Goal: Task Accomplishment & Management: Manage account settings

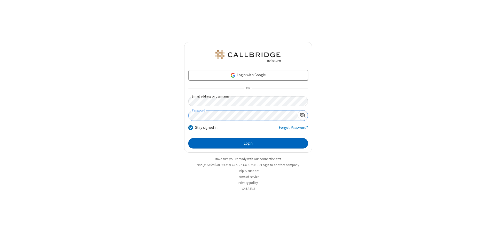
click at [248, 143] on button "Login" at bounding box center [248, 143] width 120 height 10
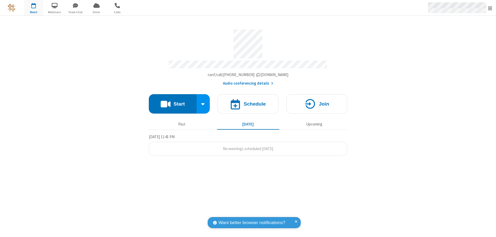
click at [490, 8] on span "Open menu" at bounding box center [490, 8] width 4 height 5
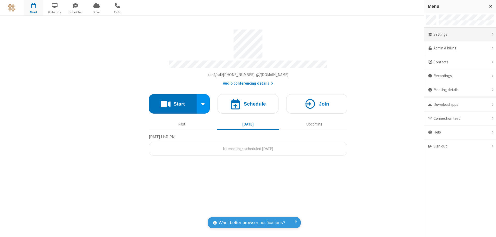
click at [460, 34] on div "Settings" at bounding box center [460, 35] width 72 height 14
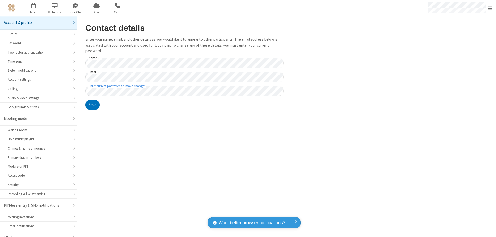
scroll to position [7, 0]
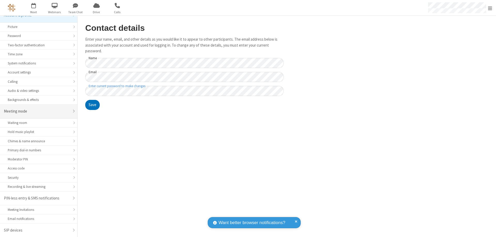
click at [37, 111] on div "Meeting mode" at bounding box center [37, 111] width 66 height 6
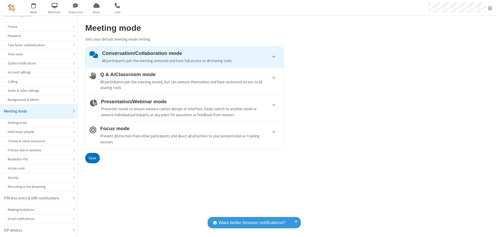
click at [184, 57] on div "Conversation/Collaboration mode All participants join the meeting unmuted and h…" at bounding box center [191, 56] width 178 height 13
click at [92, 158] on button "Save" at bounding box center [92, 158] width 14 height 10
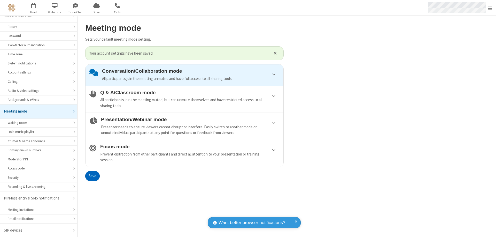
click at [490, 8] on span "Open menu" at bounding box center [490, 8] width 4 height 5
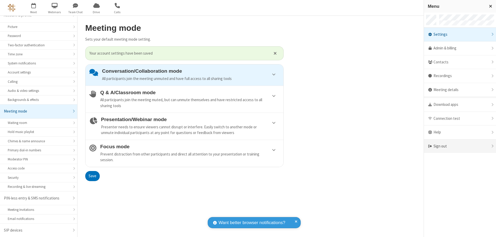
click at [460, 146] on div "Sign out" at bounding box center [460, 146] width 72 height 14
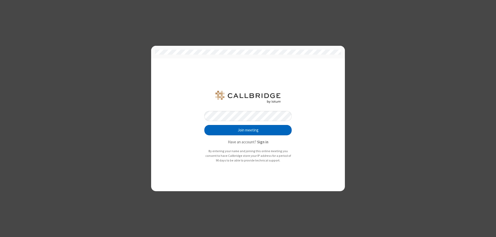
click at [248, 130] on button "Join meeting" at bounding box center [247, 130] width 87 height 10
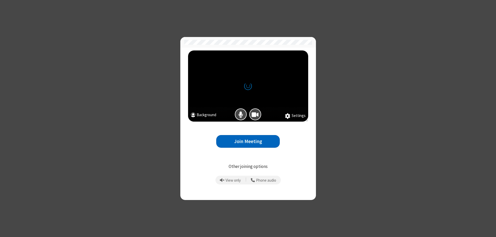
click at [248, 141] on button "Join Meeting" at bounding box center [248, 141] width 64 height 13
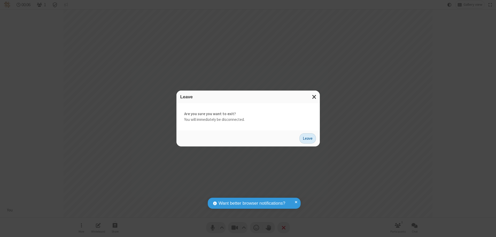
click at [308, 138] on button "Leave" at bounding box center [307, 138] width 17 height 10
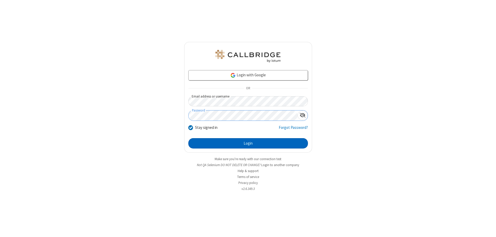
click at [248, 143] on button "Login" at bounding box center [248, 143] width 120 height 10
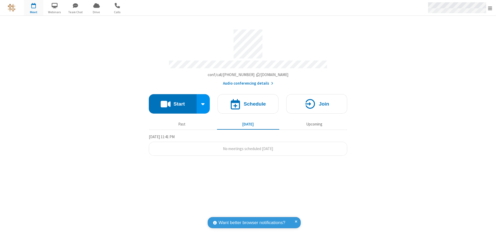
click at [490, 8] on span "Open menu" at bounding box center [490, 8] width 4 height 5
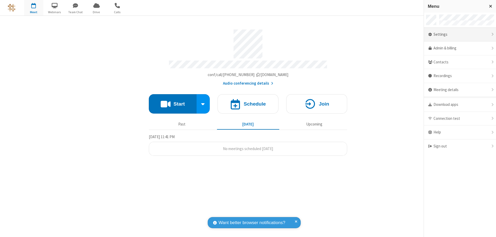
click at [460, 34] on div "Settings" at bounding box center [460, 35] width 72 height 14
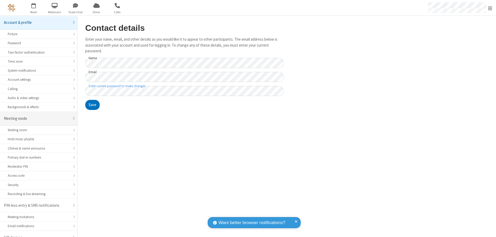
click at [37, 116] on div "Meeting mode" at bounding box center [37, 119] width 66 height 6
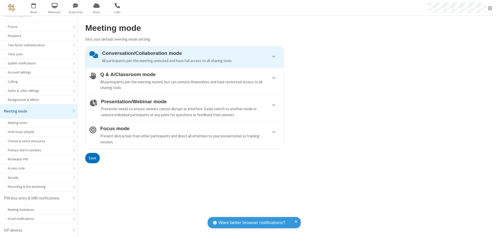
click at [184, 57] on div "Conversation/Collaboration mode All participants join the meeting unmuted and h…" at bounding box center [191, 56] width 178 height 13
click at [92, 158] on button "Save" at bounding box center [92, 158] width 14 height 10
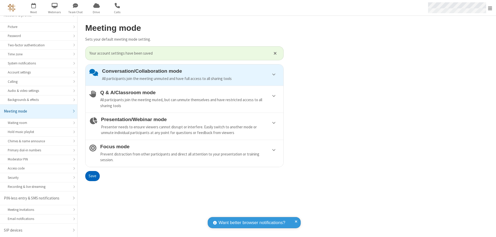
click at [490, 8] on span "Open menu" at bounding box center [490, 8] width 4 height 5
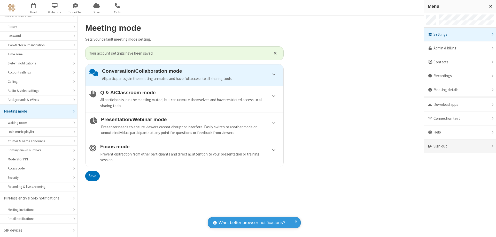
click at [460, 146] on div "Sign out" at bounding box center [460, 146] width 72 height 14
